Goal: Task Accomplishment & Management: Manage account settings

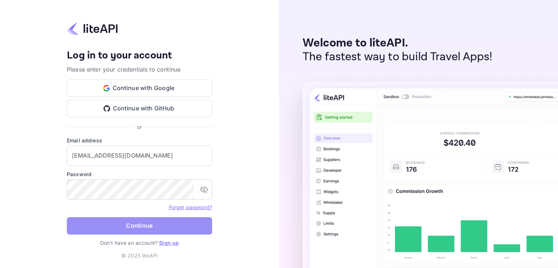
click at [131, 223] on button "Continue" at bounding box center [139, 225] width 145 height 17
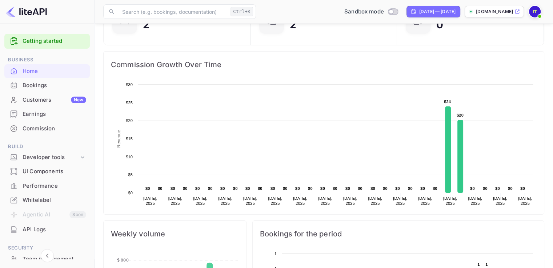
scroll to position [145, 0]
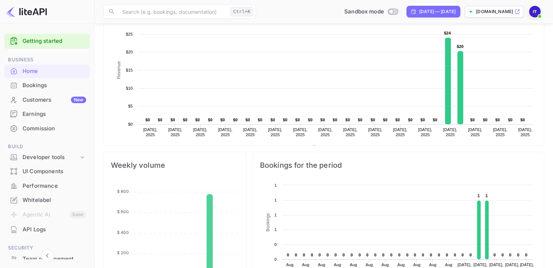
click at [240, 146] on div "Weekly volume Week 32 Week 32 Week 33 Week 33 Week 34 Week 34 Week 35 Week 35 W…" at bounding box center [171, 220] width 149 height 149
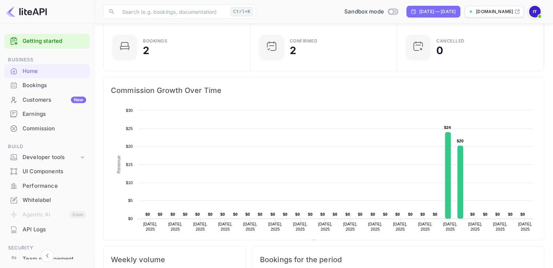
scroll to position [0, 0]
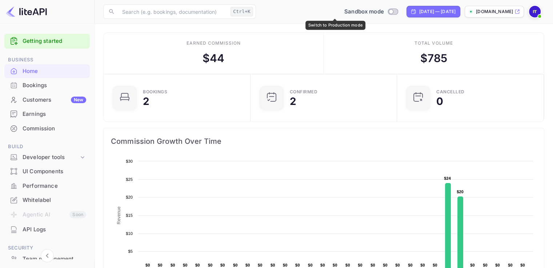
click at [383, 13] on input "Switch to Production mode" at bounding box center [390, 11] width 15 height 5
checkbox input "false"
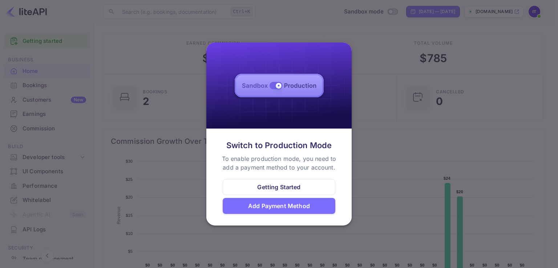
click at [388, 185] on div at bounding box center [279, 134] width 558 height 268
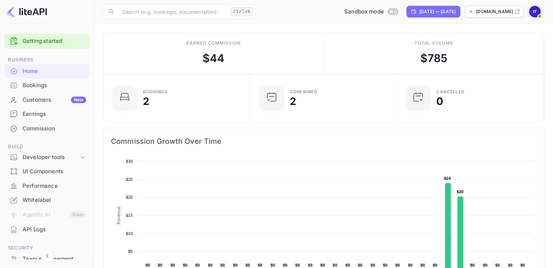
scroll to position [6, 6]
